Goal: Navigation & Orientation: Find specific page/section

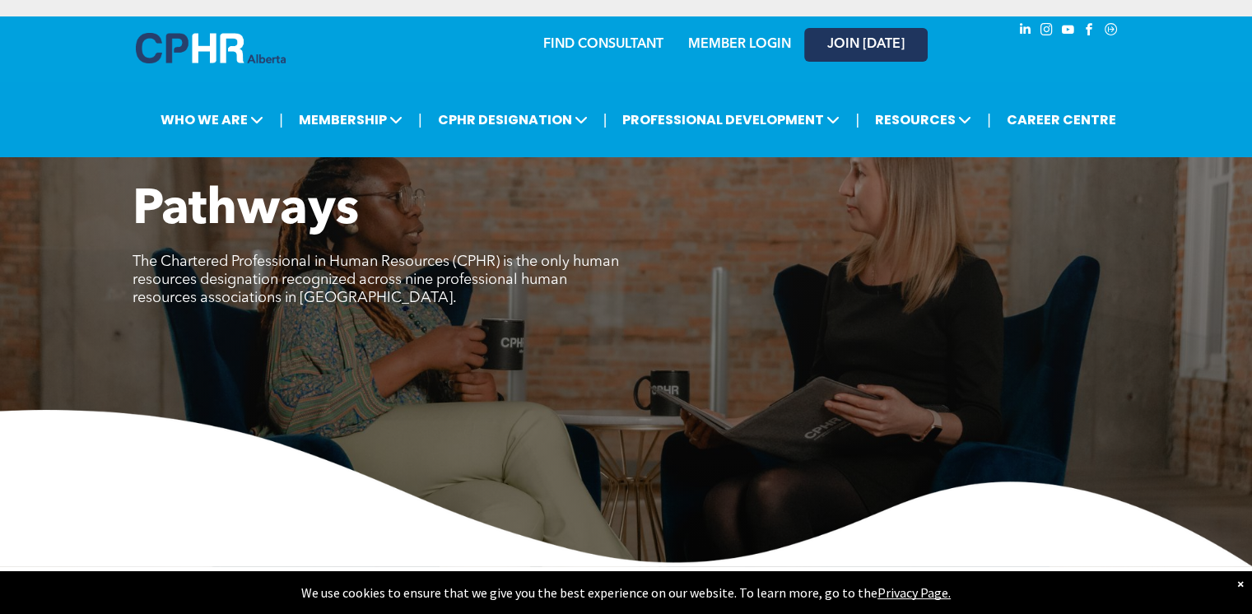
click at [864, 45] on span "JOIN [DATE]" at bounding box center [865, 45] width 77 height 16
click at [868, 41] on span "JOIN [DATE]" at bounding box center [865, 45] width 77 height 16
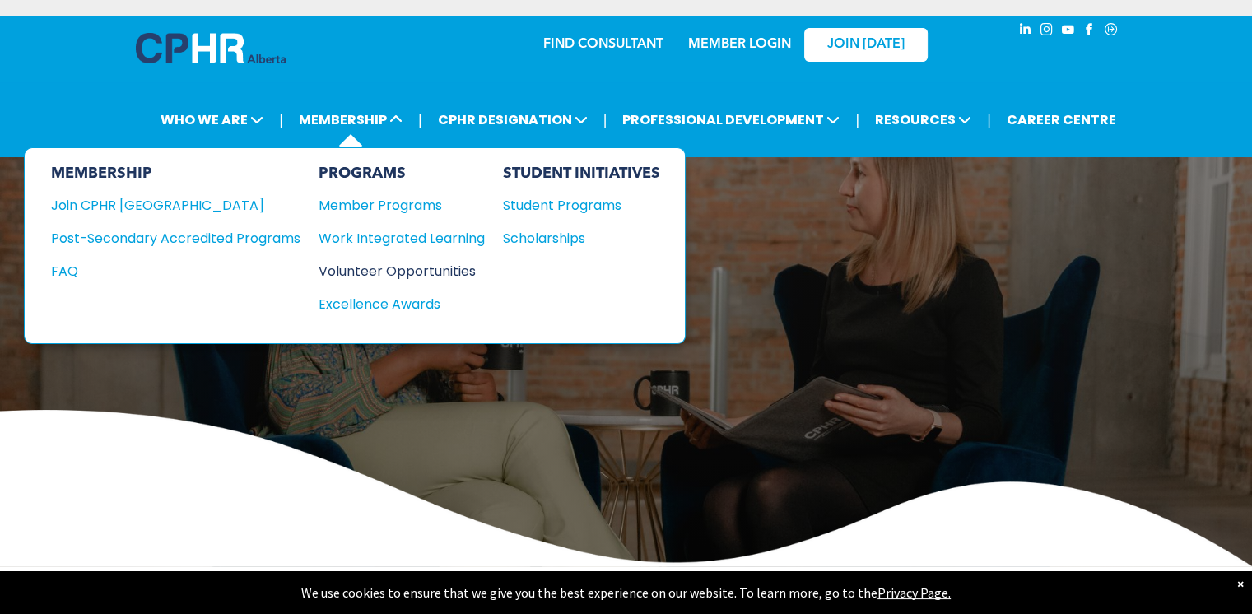
click at [437, 275] on div "Volunteer Opportunities" at bounding box center [394, 271] width 150 height 21
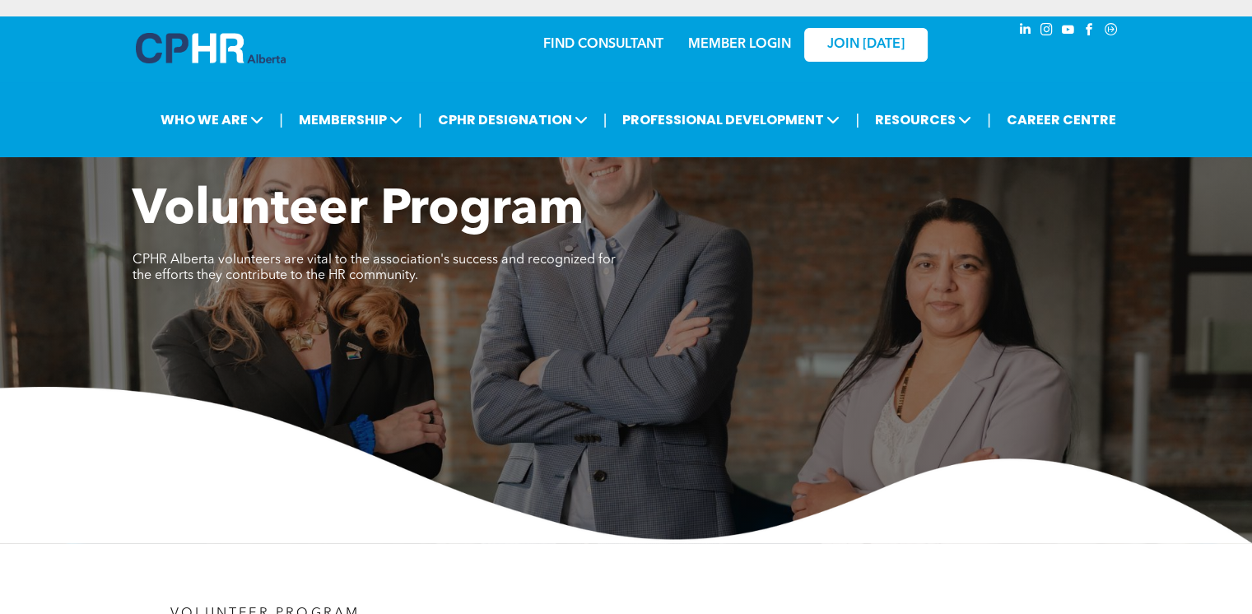
click at [743, 40] on link "MEMBER LOGIN" at bounding box center [739, 44] width 103 height 13
